Goal: Book appointment/travel/reservation

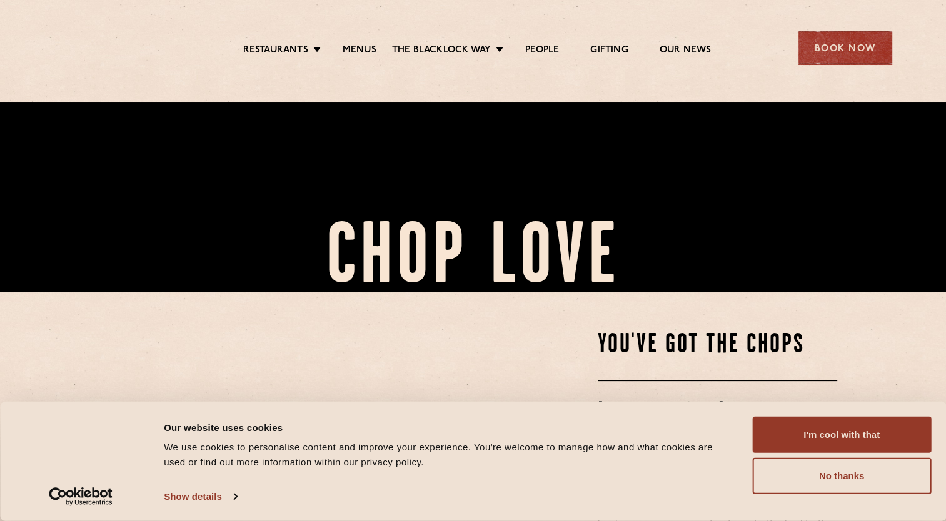
scroll to position [250, 0]
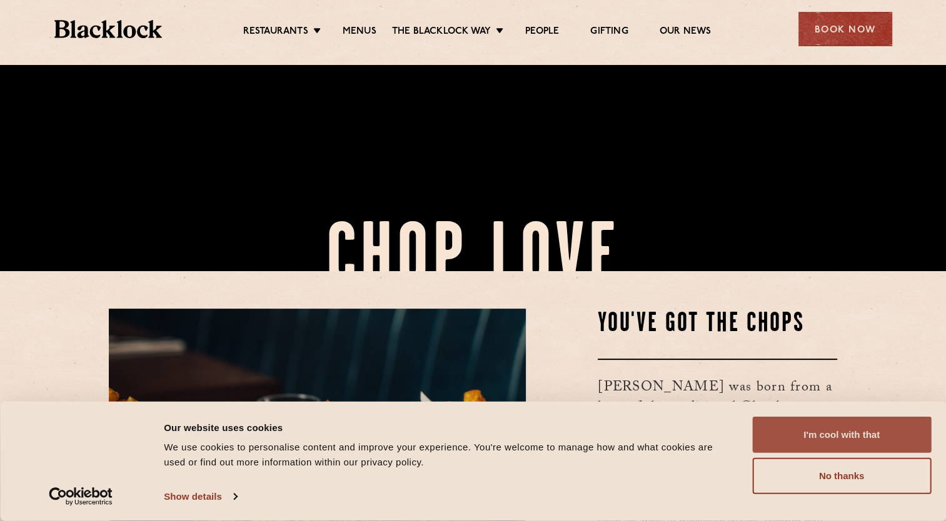
click at [811, 425] on button "I'm cool with that" at bounding box center [841, 435] width 179 height 36
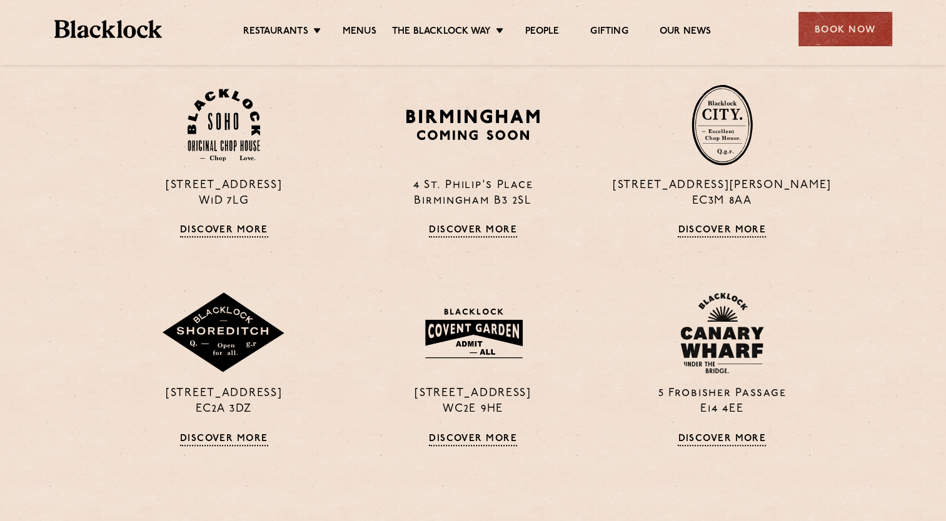
scroll to position [1188, 0]
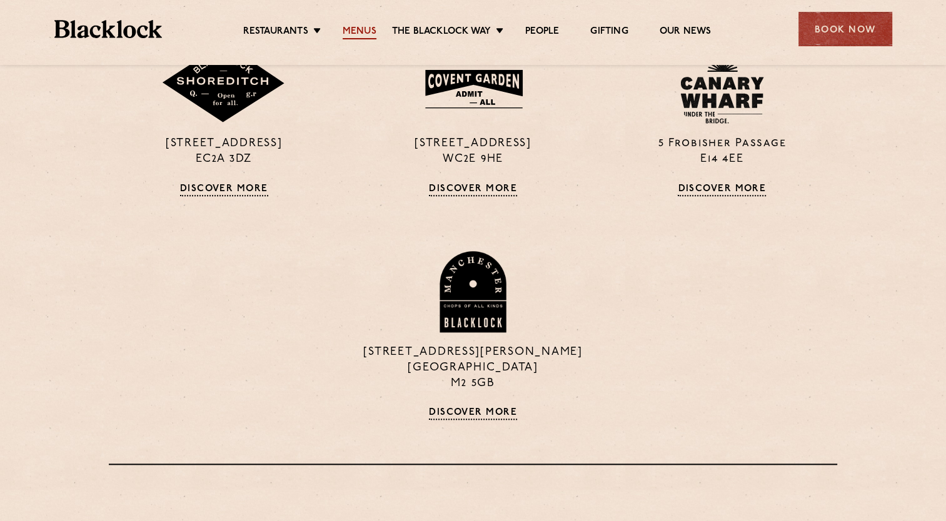
click at [366, 31] on link "Menus" at bounding box center [360, 33] width 34 height 14
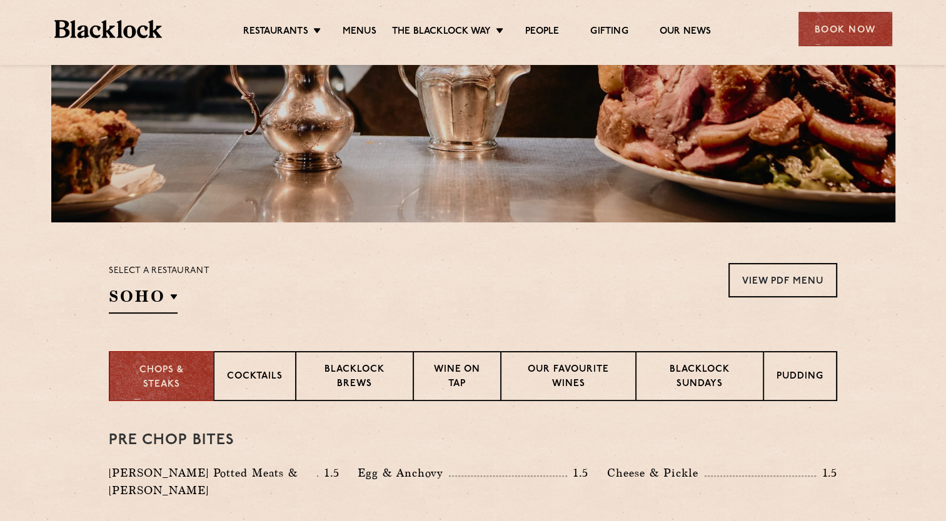
scroll to position [63, 0]
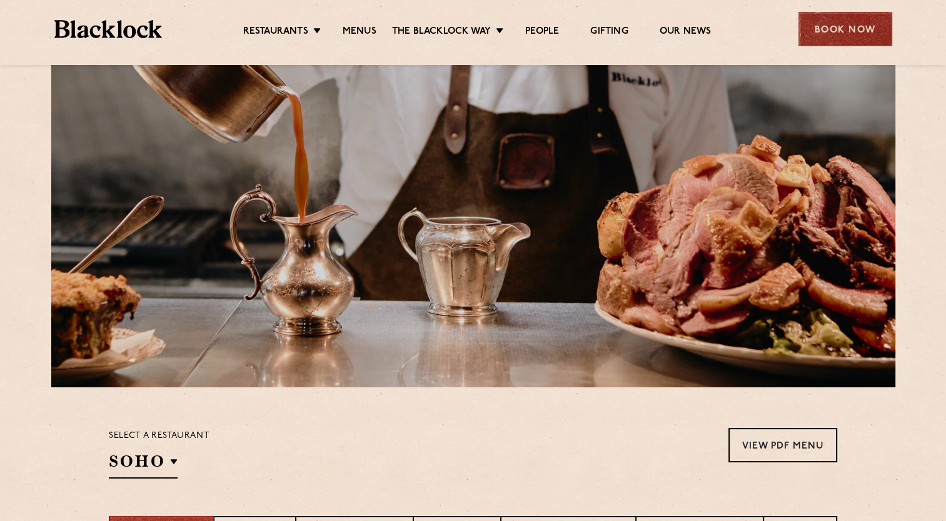
click at [863, 24] on div "Book Now" at bounding box center [845, 29] width 94 height 34
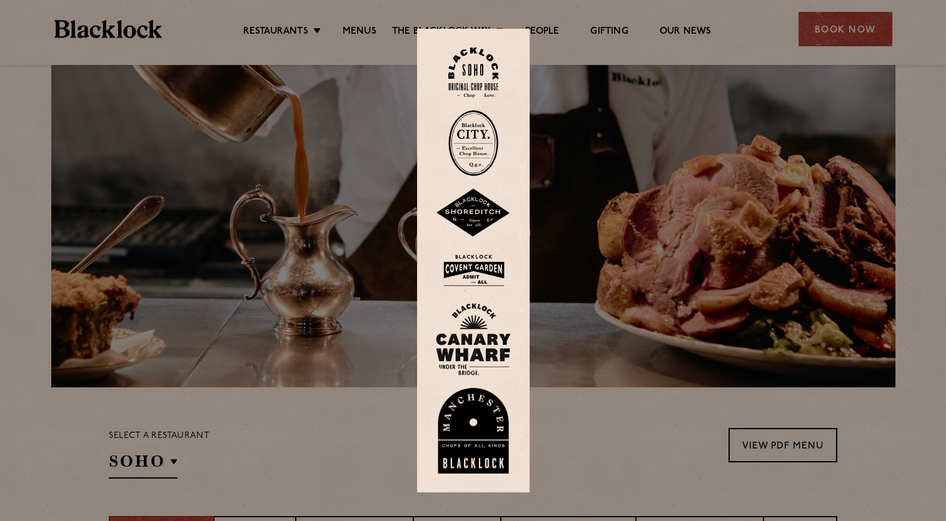
click at [469, 147] on img at bounding box center [473, 143] width 50 height 66
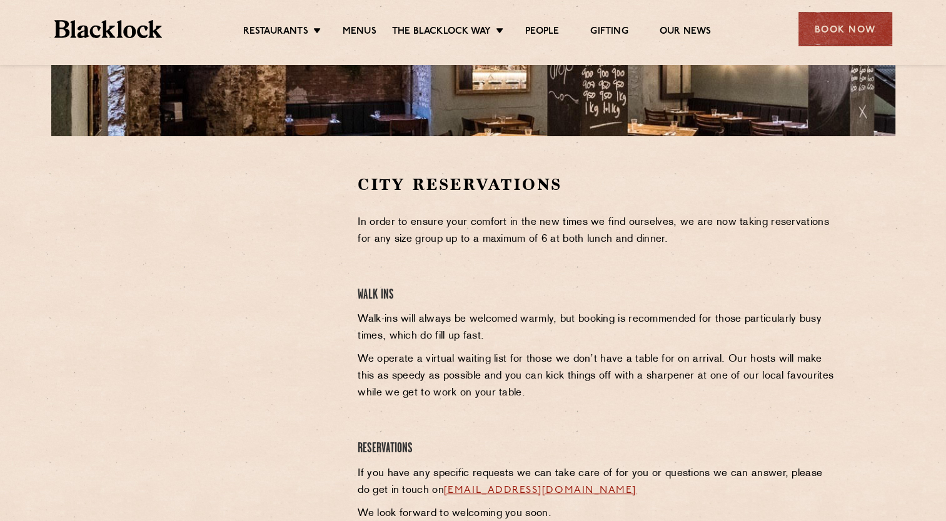
scroll to position [313, 0]
